Goal: Check status

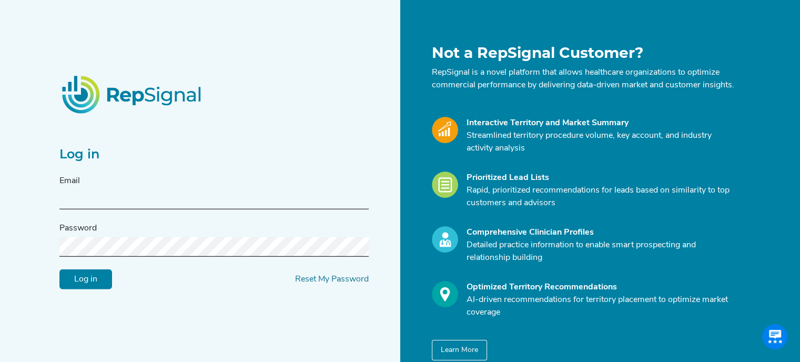
click at [212, 198] on input "text" at bounding box center [213, 199] width 309 height 19
type input "[EMAIL_ADDRESS][DOMAIN_NAME]"
click at [84, 289] on input "Log in" at bounding box center [85, 279] width 53 height 20
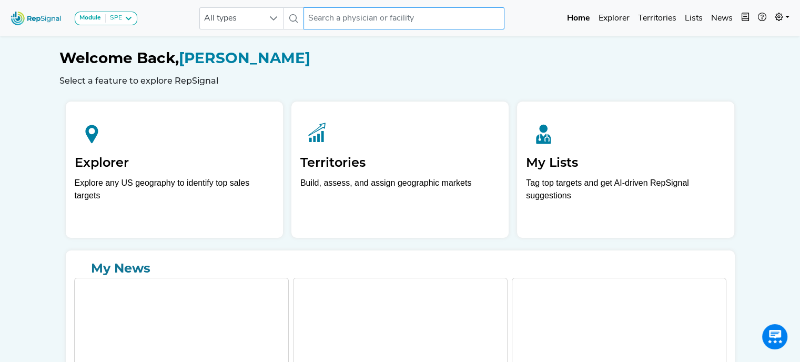
click at [355, 12] on input "text" at bounding box center [404, 18] width 201 height 22
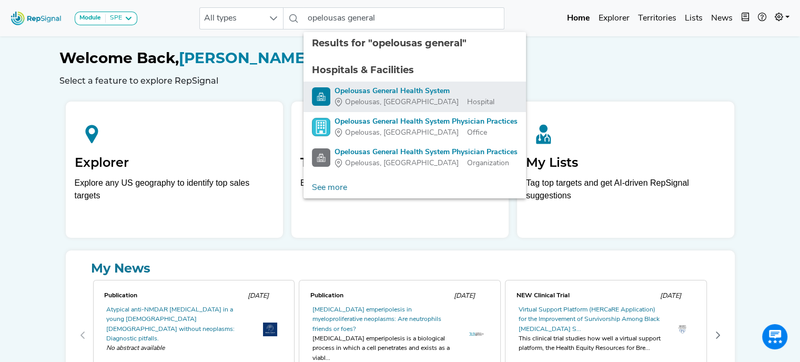
click at [386, 92] on div "Opelousas General Health System" at bounding box center [415, 91] width 160 height 11
type input "Opelousas General Health System"
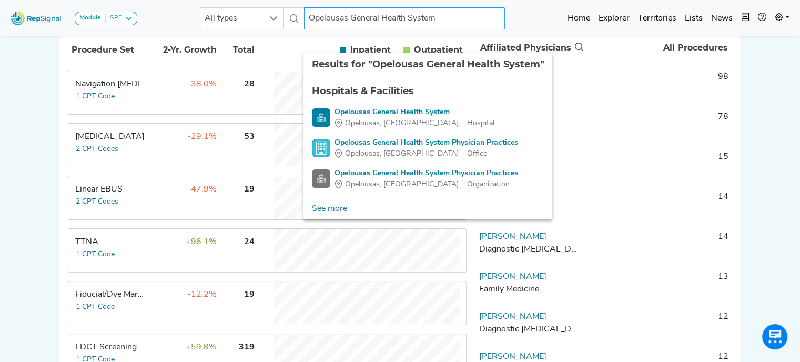
scroll to position [233, 0]
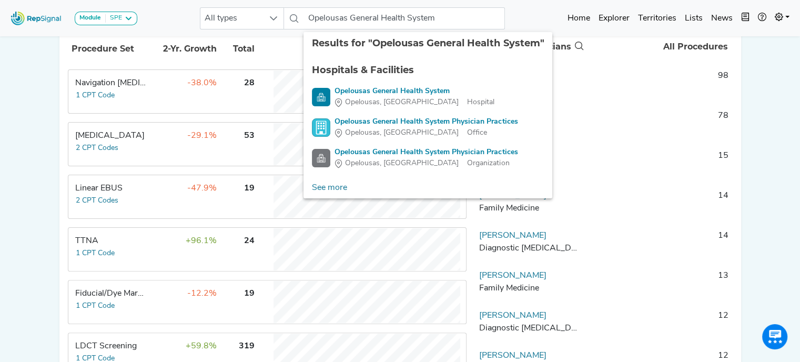
click at [605, 174] on td "15" at bounding box center [658, 165] width 147 height 32
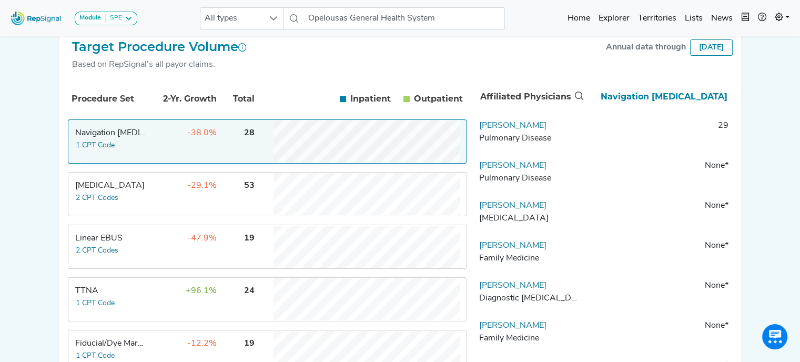
scroll to position [183, 2]
click at [694, 52] on div "[DATE]" at bounding box center [711, 47] width 43 height 16
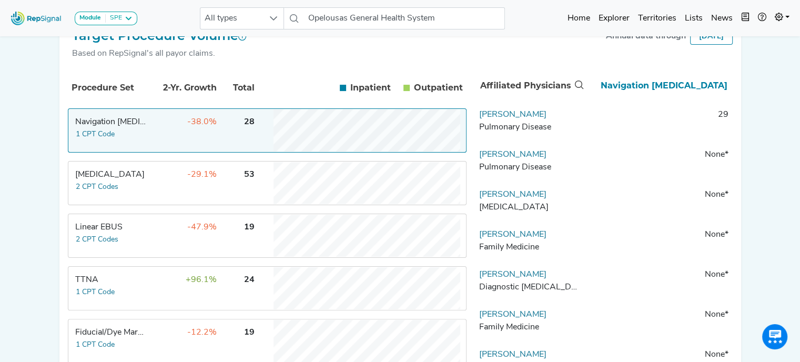
scroll to position [195, 2]
